Goal: Navigation & Orientation: Go to known website

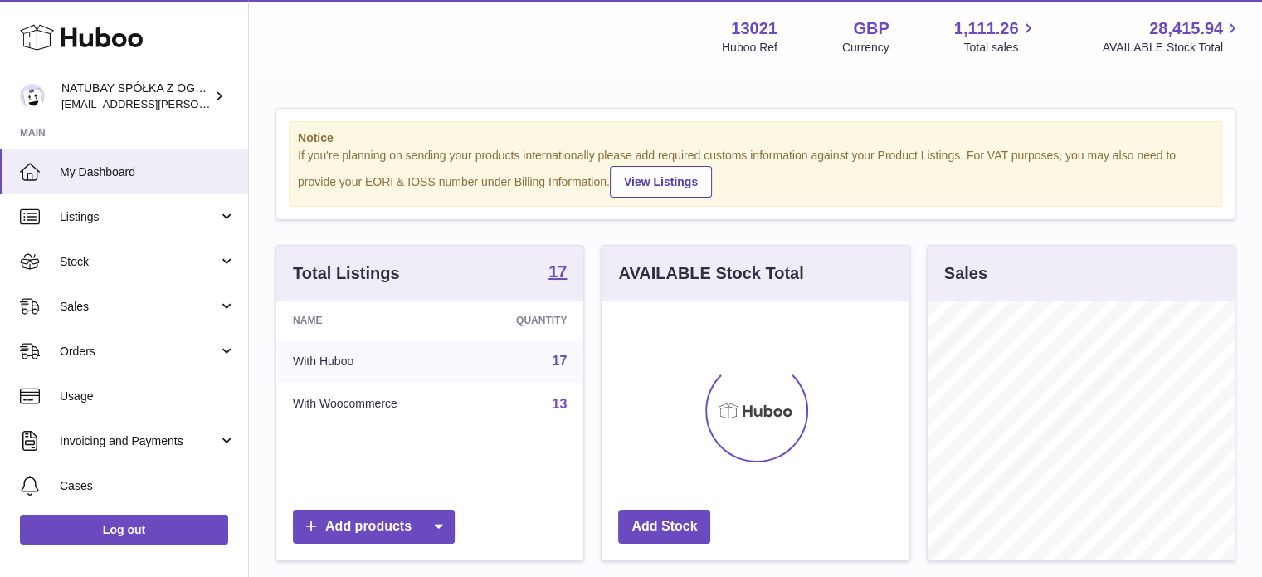
scroll to position [259, 308]
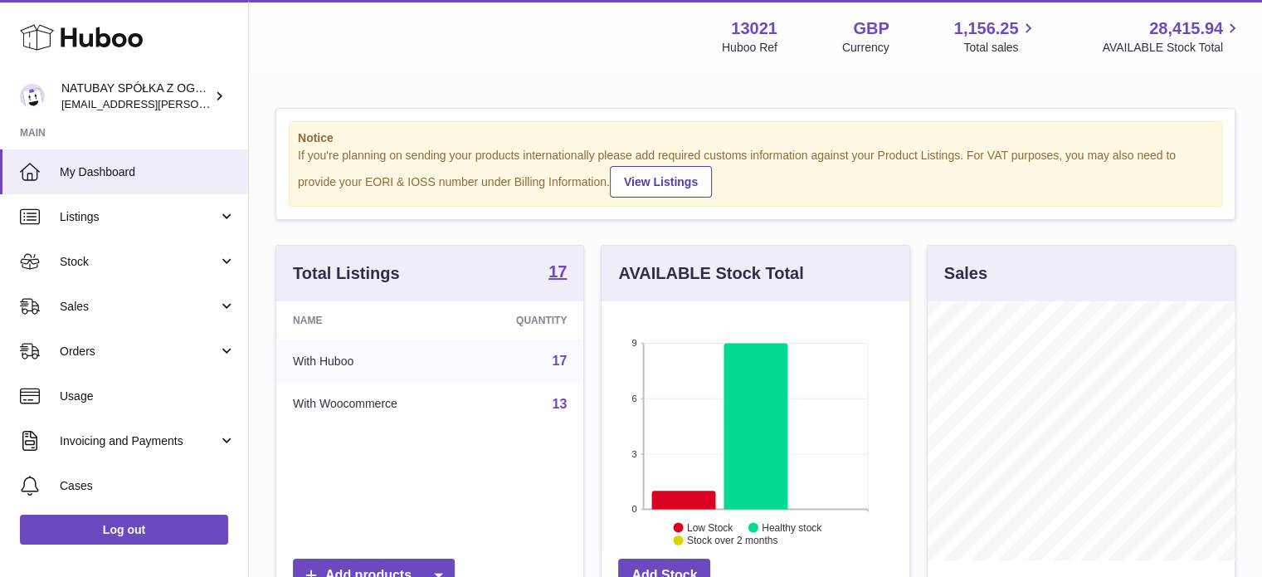
scroll to position [259, 308]
